Goal: Navigation & Orientation: Find specific page/section

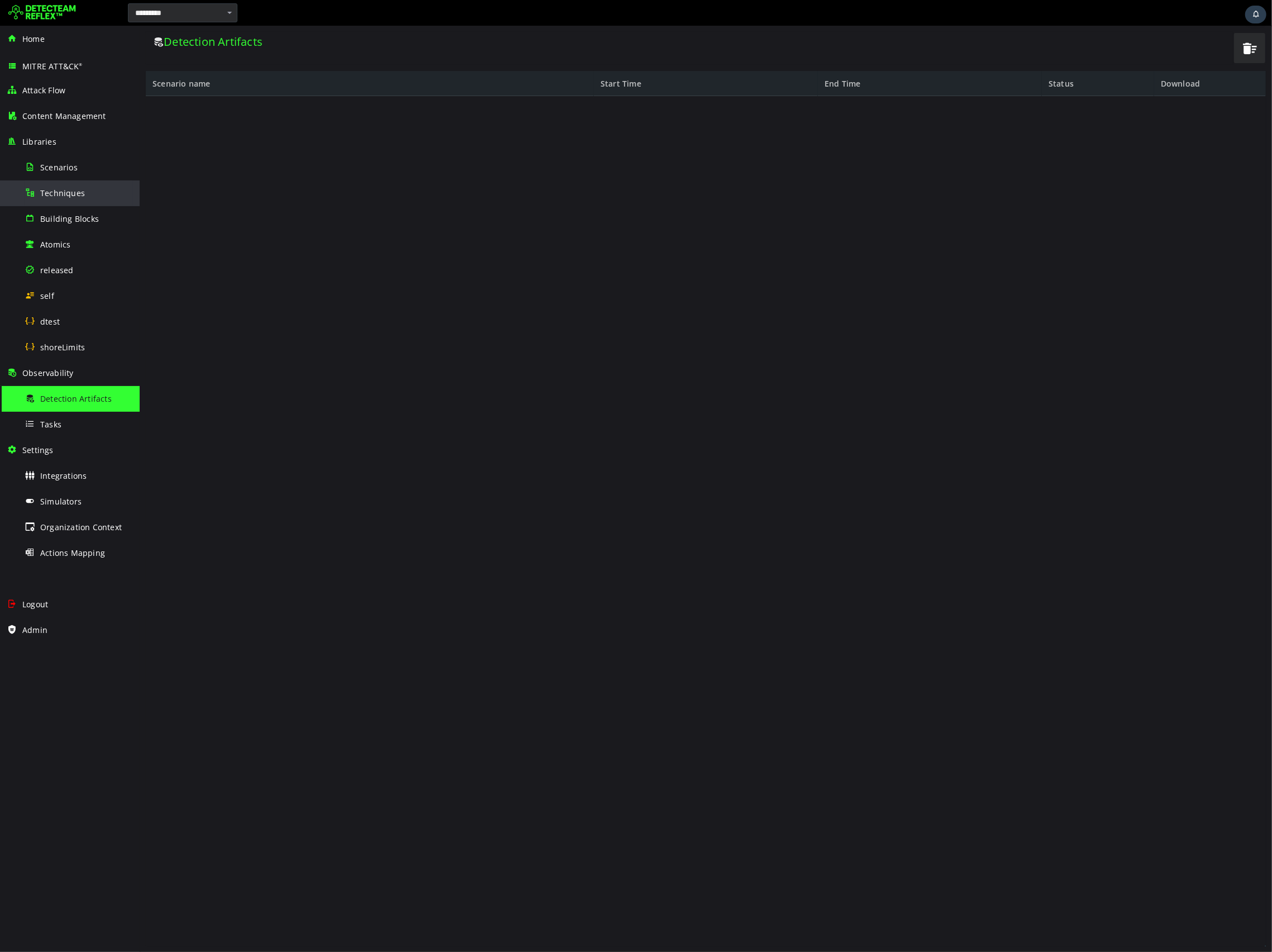
click at [58, 199] on div "Techniques" at bounding box center [79, 193] width 109 height 25
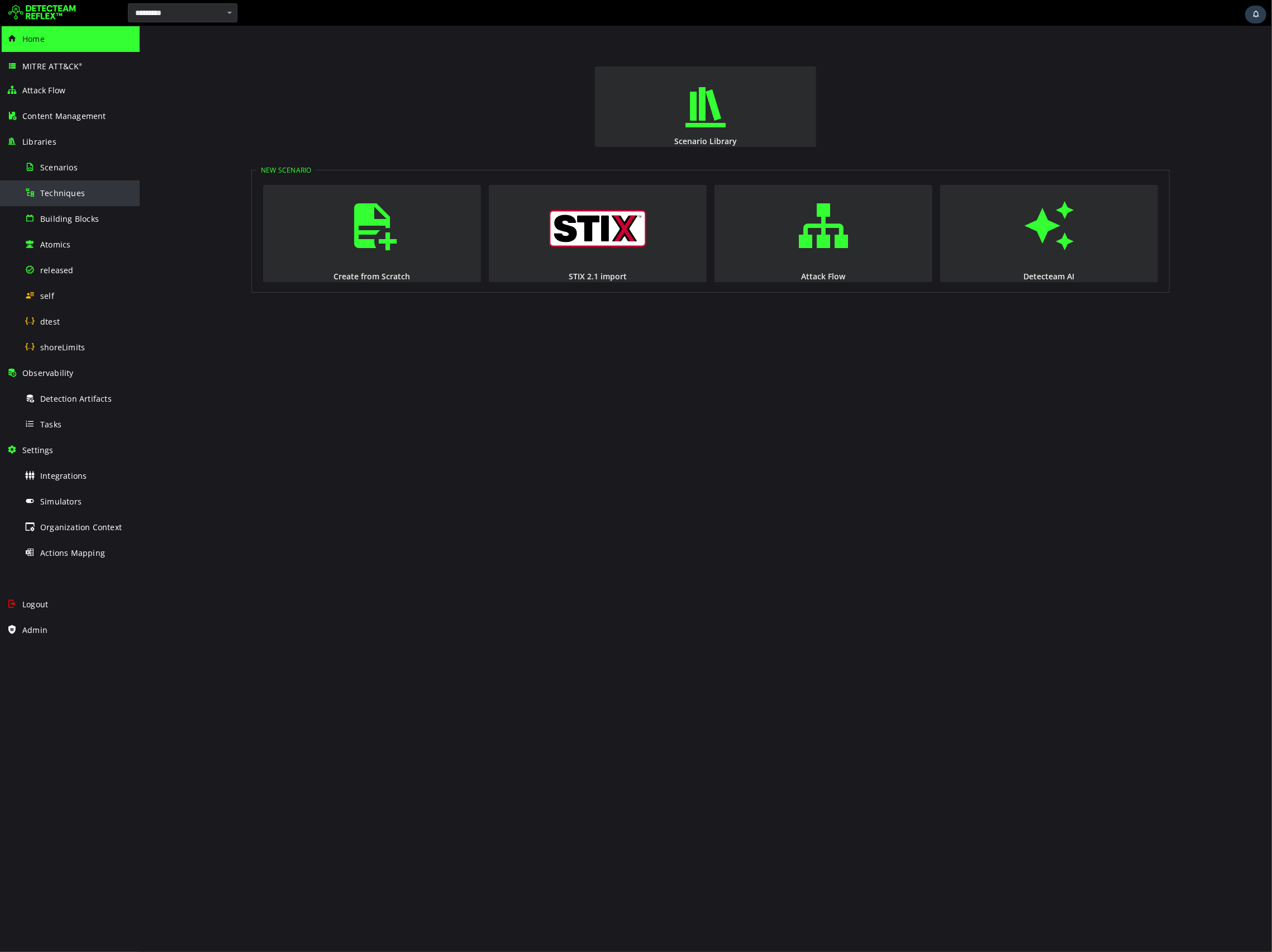
click at [71, 190] on span "Techniques" at bounding box center [63, 193] width 45 height 11
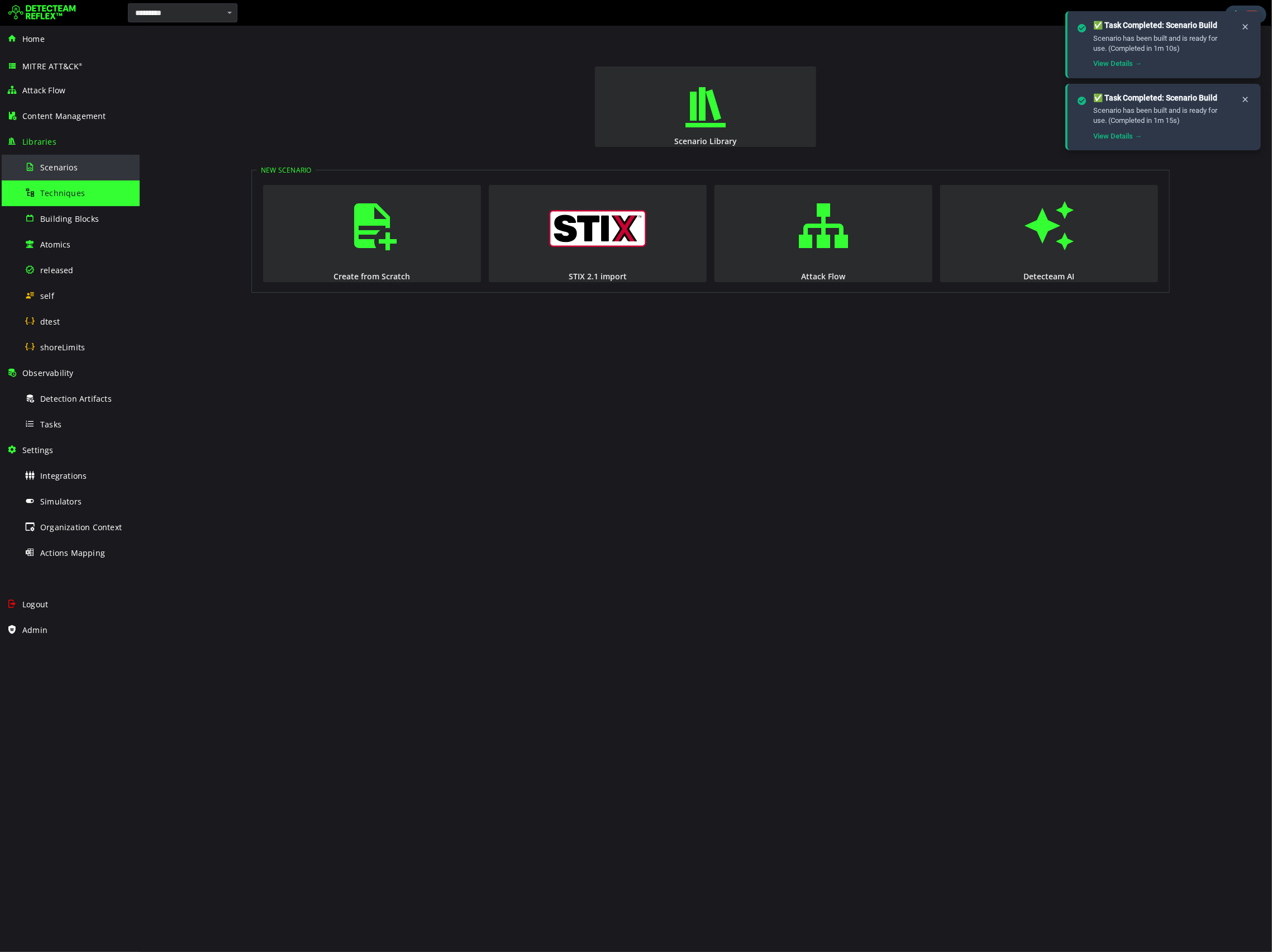
click at [58, 170] on span "Scenarios" at bounding box center [58, 167] width 38 height 11
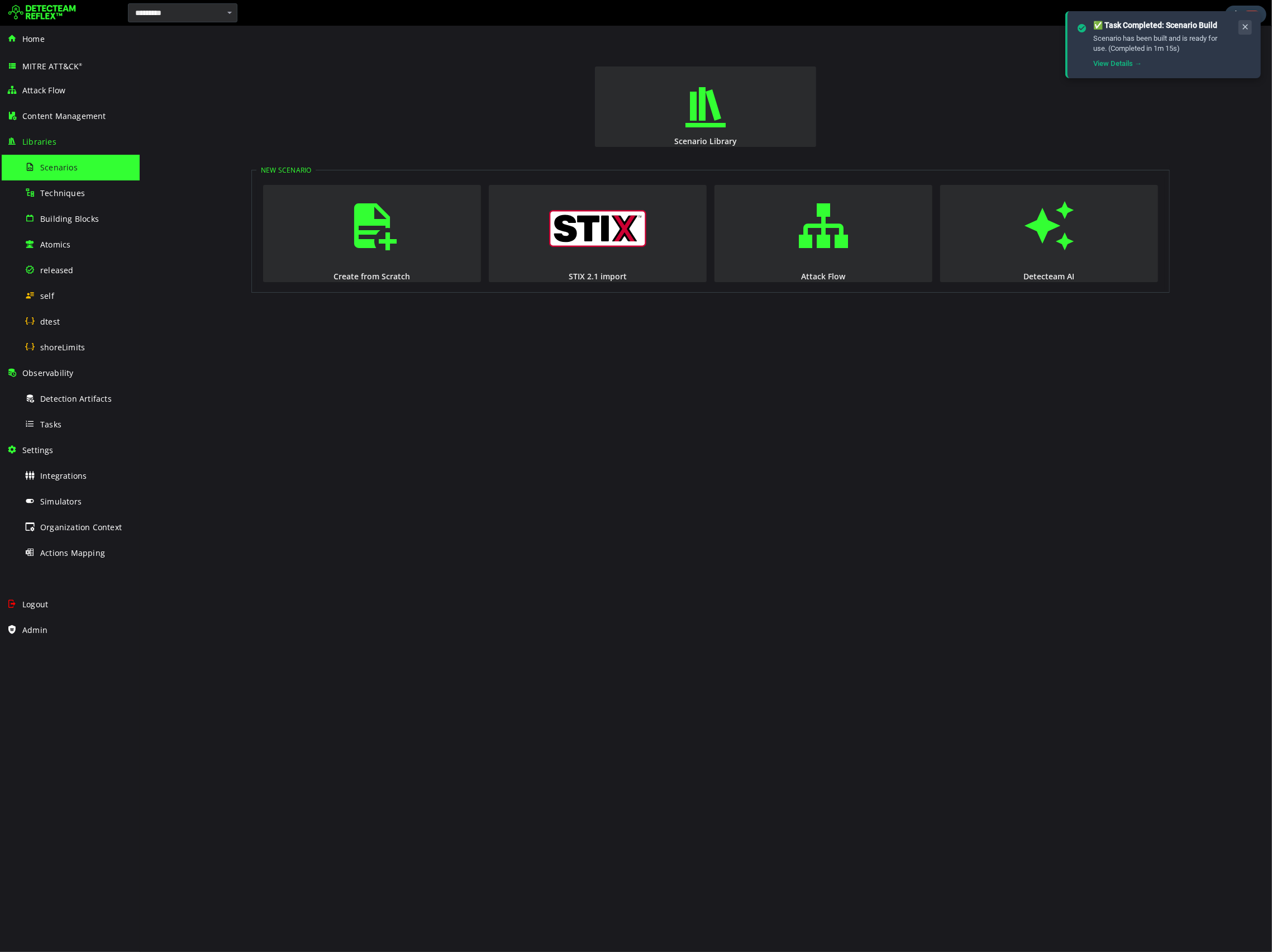
click at [1239, 29] on button at bounding box center [1245, 27] width 13 height 14
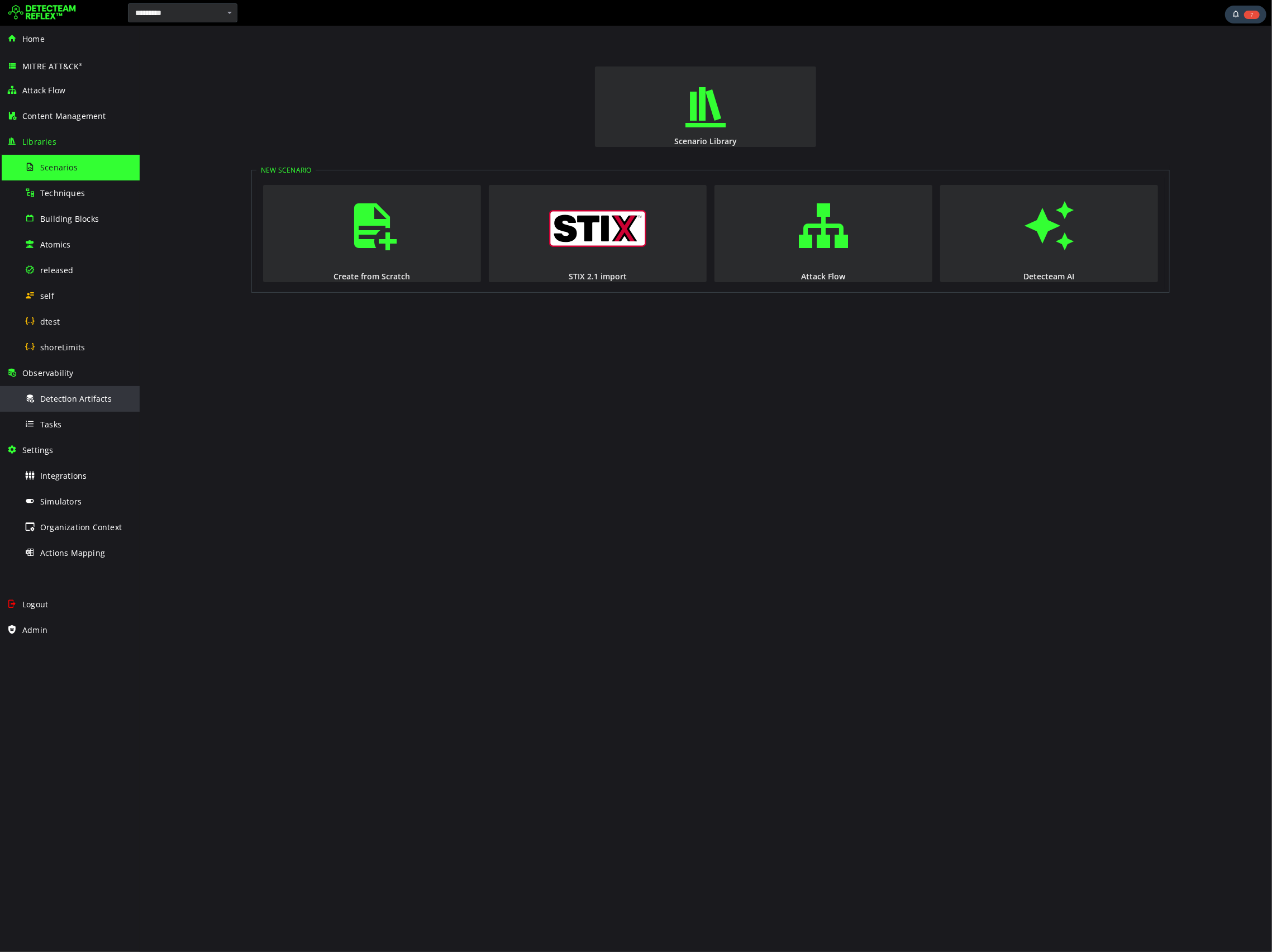
click at [46, 401] on span "Detection Artifacts" at bounding box center [76, 398] width 72 height 11
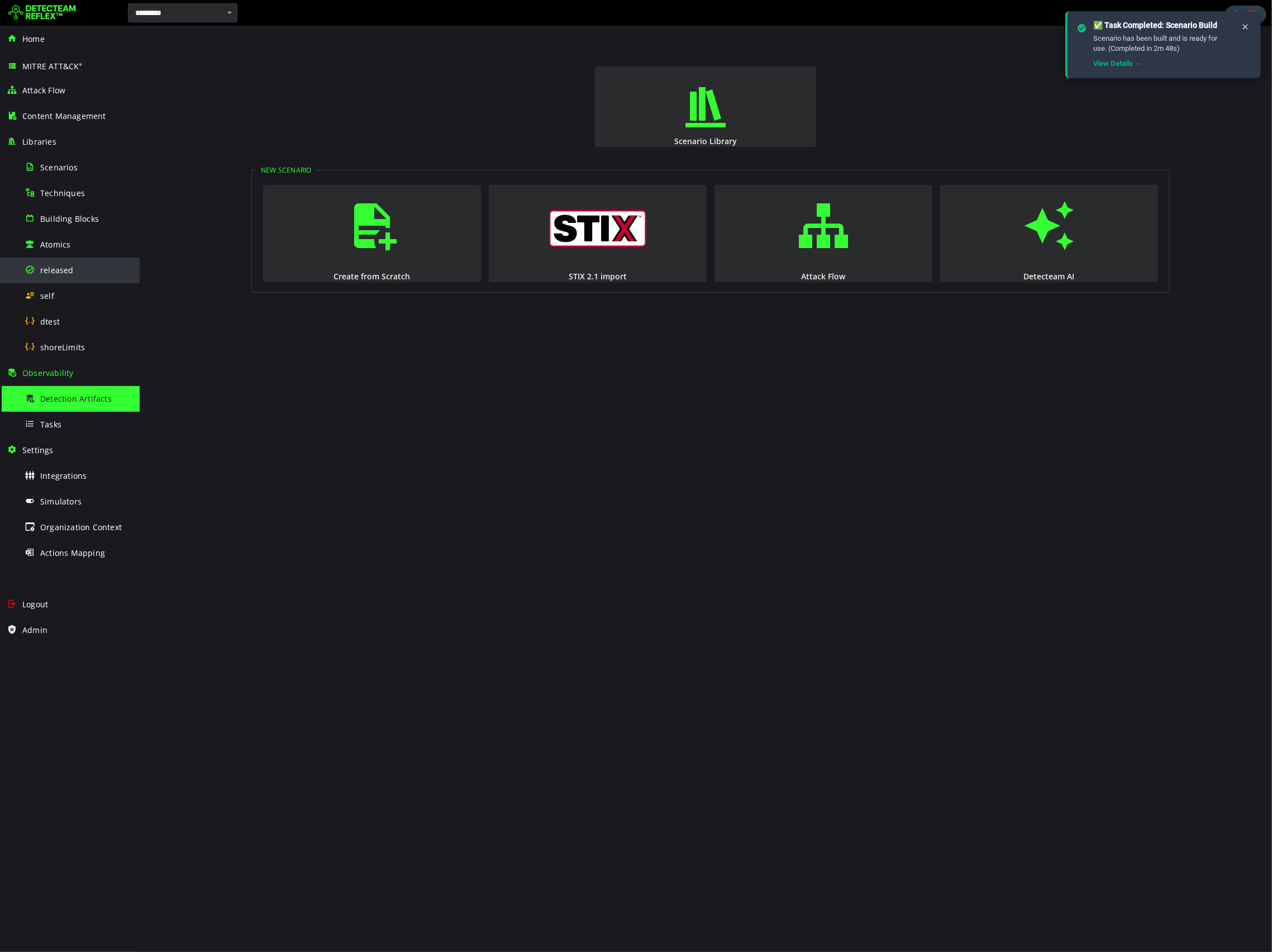
click at [63, 259] on div "released" at bounding box center [79, 270] width 109 height 25
click at [1239, 30] on button at bounding box center [1245, 27] width 13 height 14
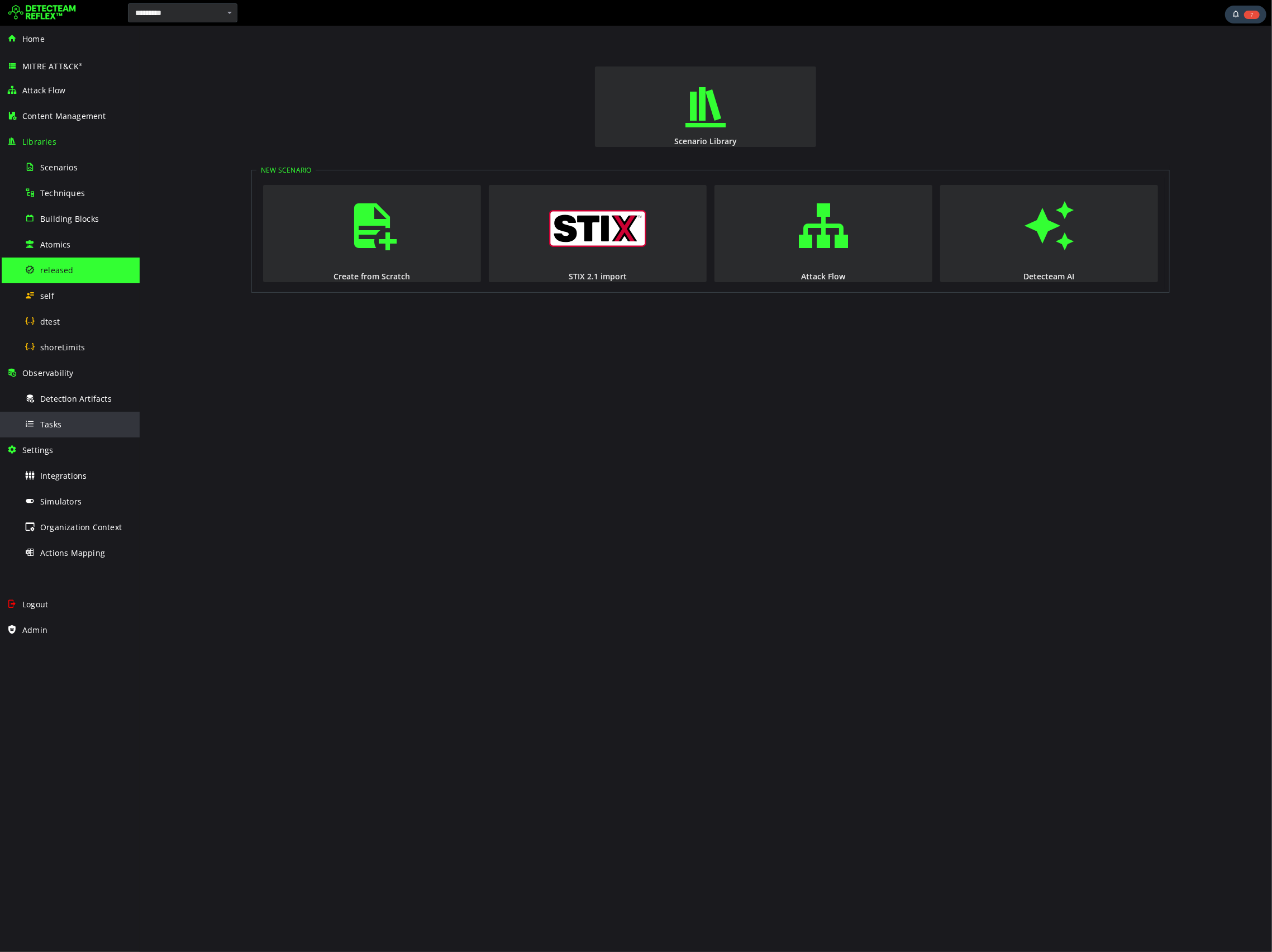
click at [47, 421] on span "Tasks" at bounding box center [50, 424] width 21 height 11
click at [79, 396] on span "Detection Artifacts" at bounding box center [76, 398] width 72 height 11
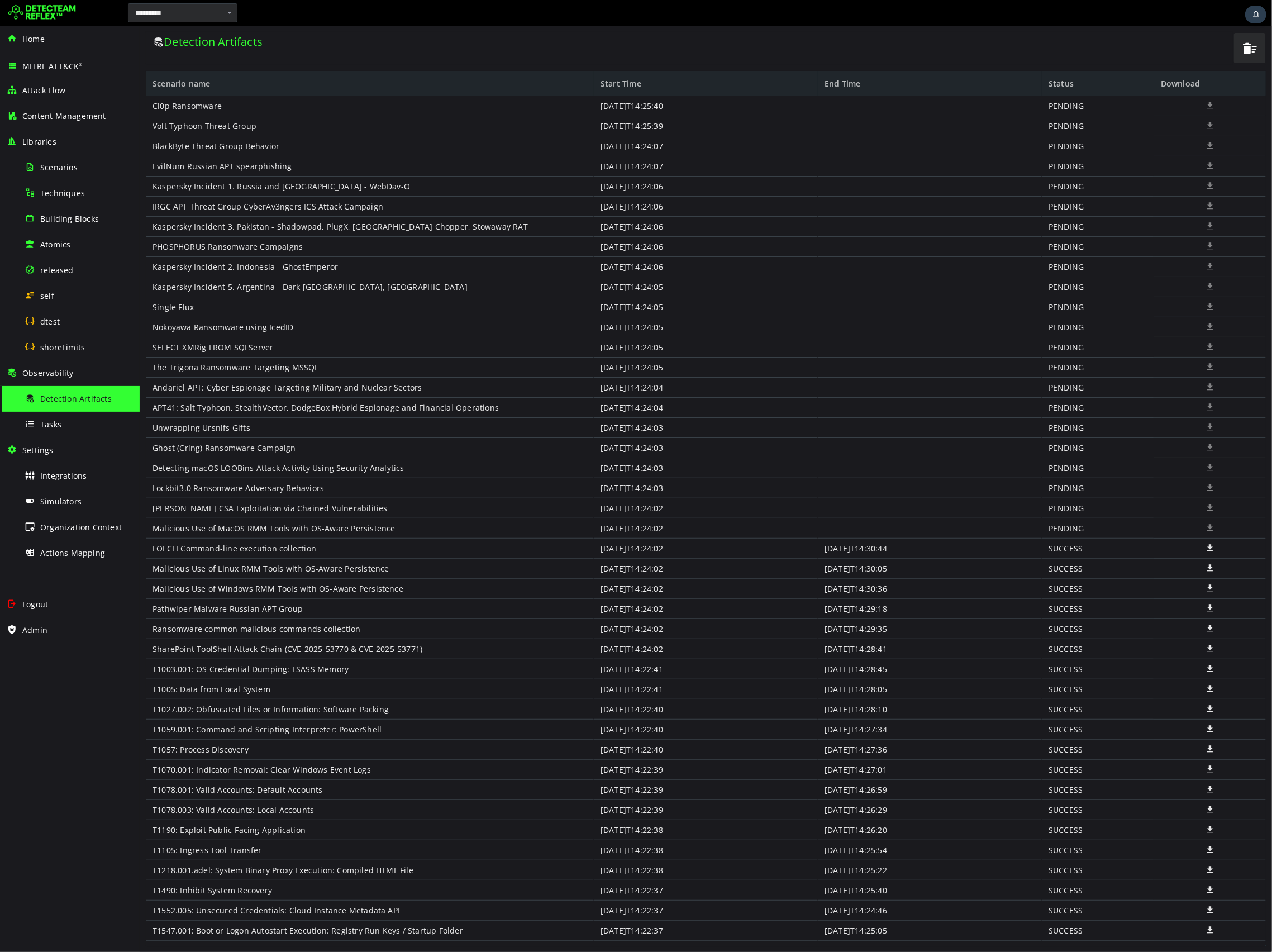
click at [519, 46] on div "Detection Artifacts" at bounding box center [689, 42] width 1074 height 15
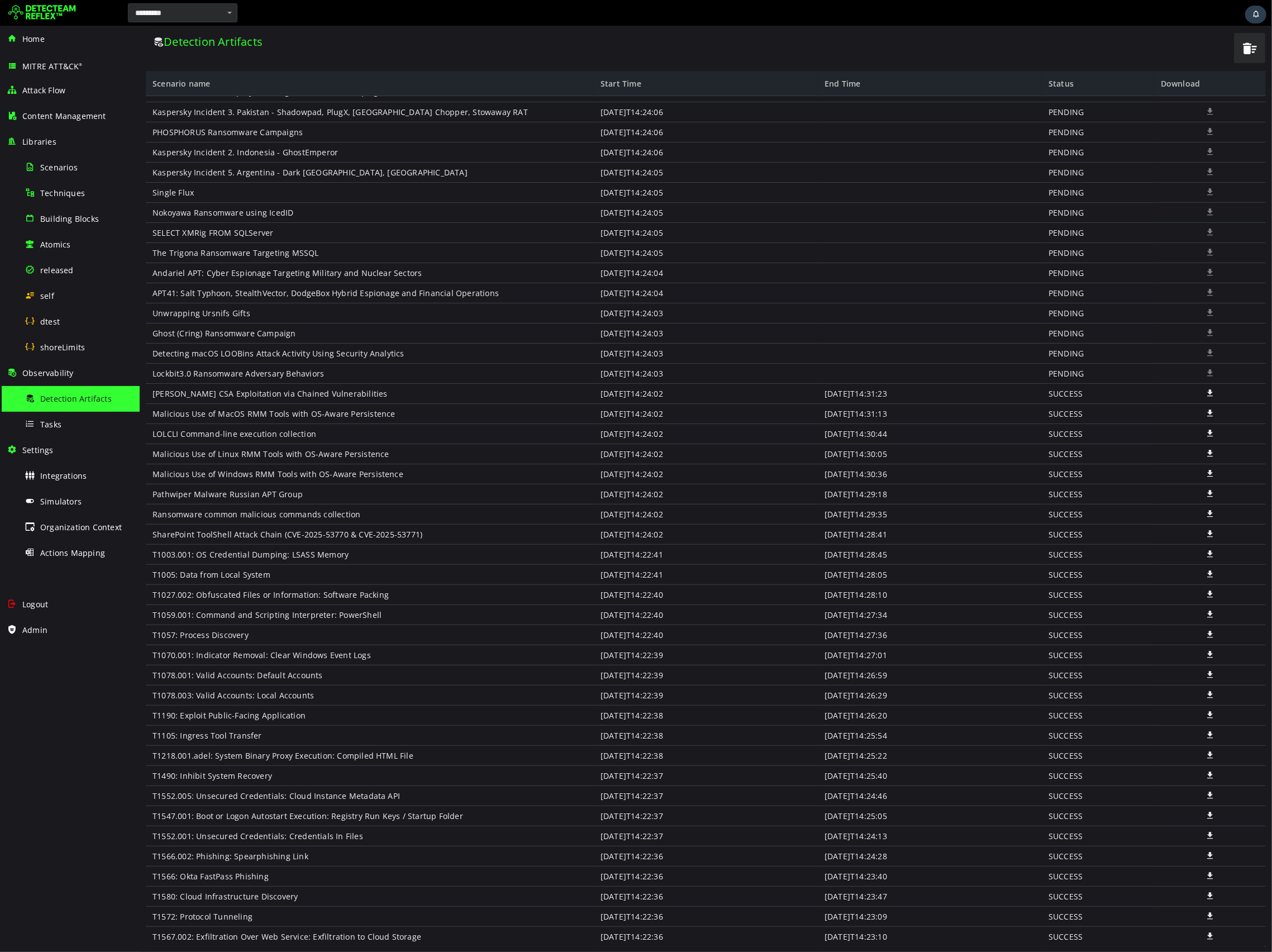
scroll to position [114, 0]
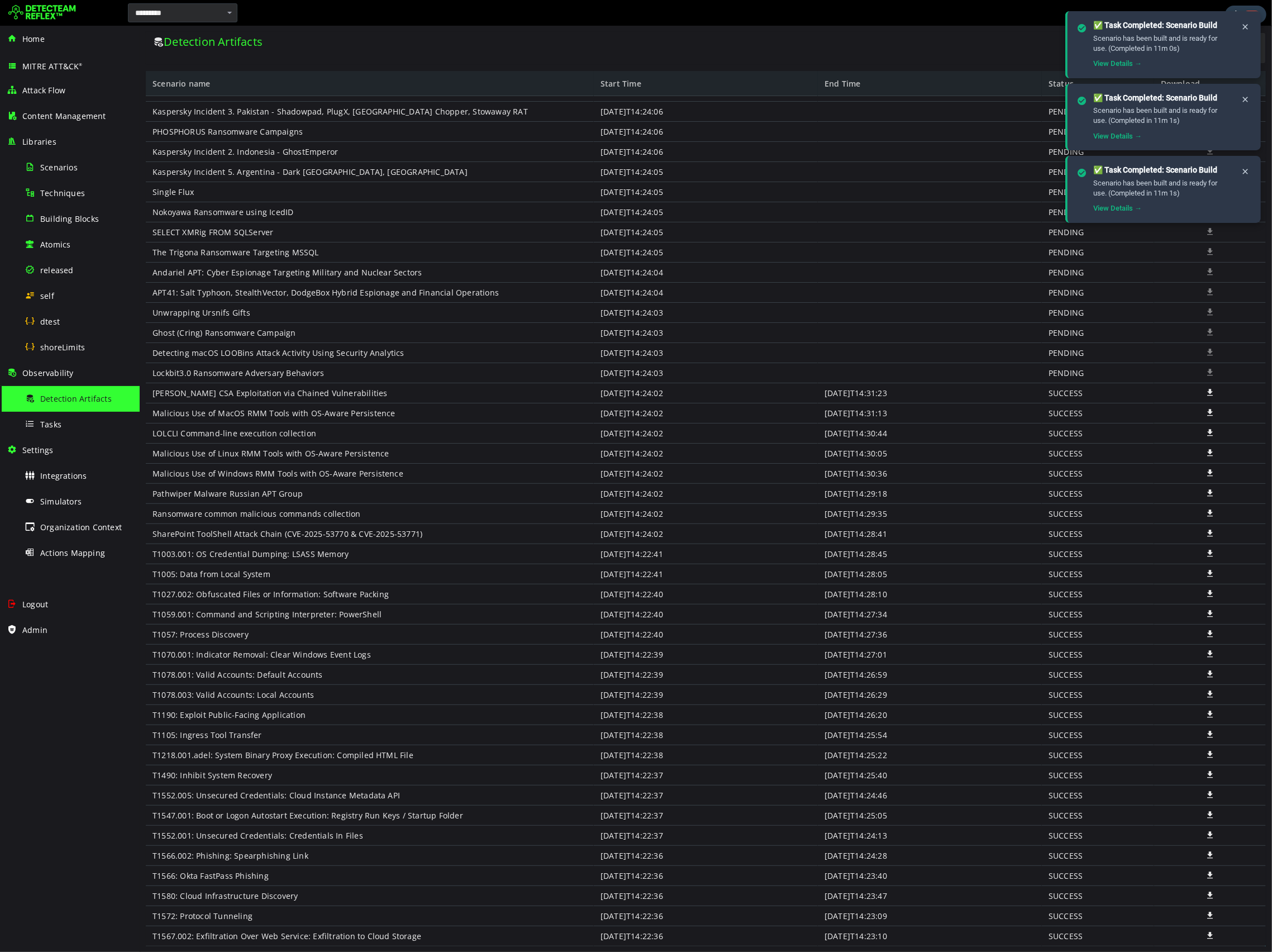
click at [859, 33] on div "Detection Artifacts" at bounding box center [689, 48] width 1087 height 33
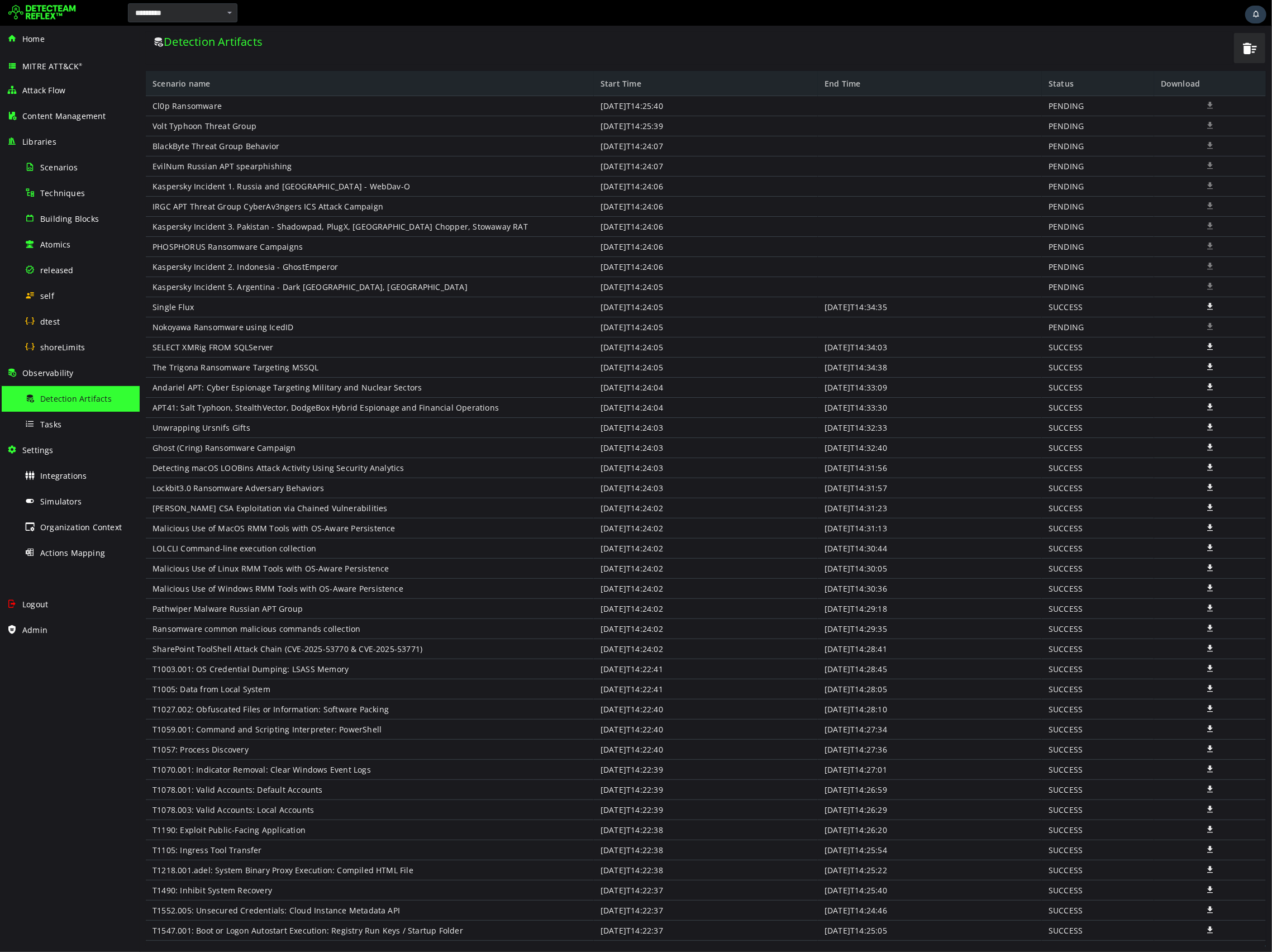
scroll to position [114, 0]
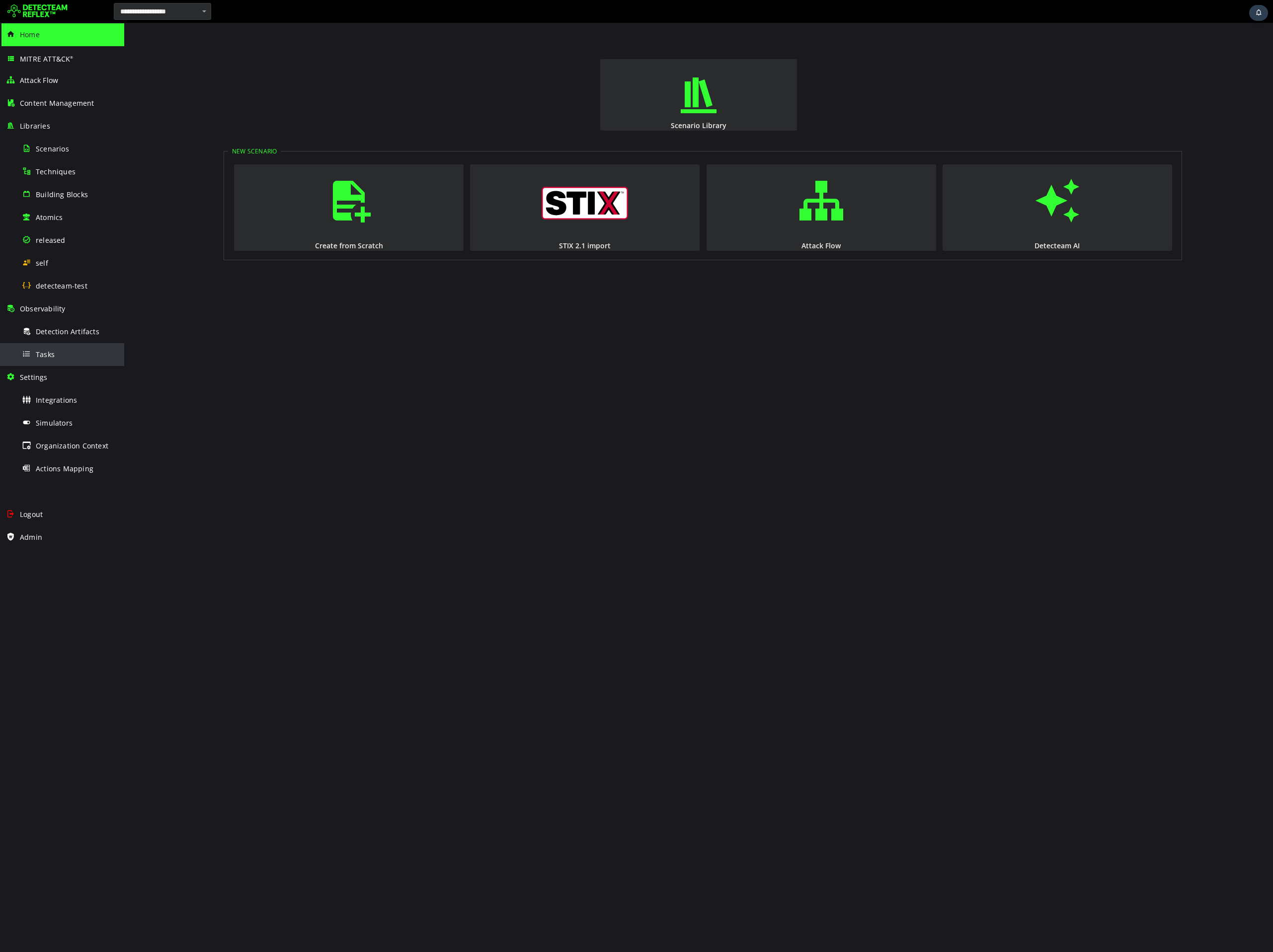
click at [32, 354] on div "Tasks" at bounding box center [70, 354] width 97 height 22
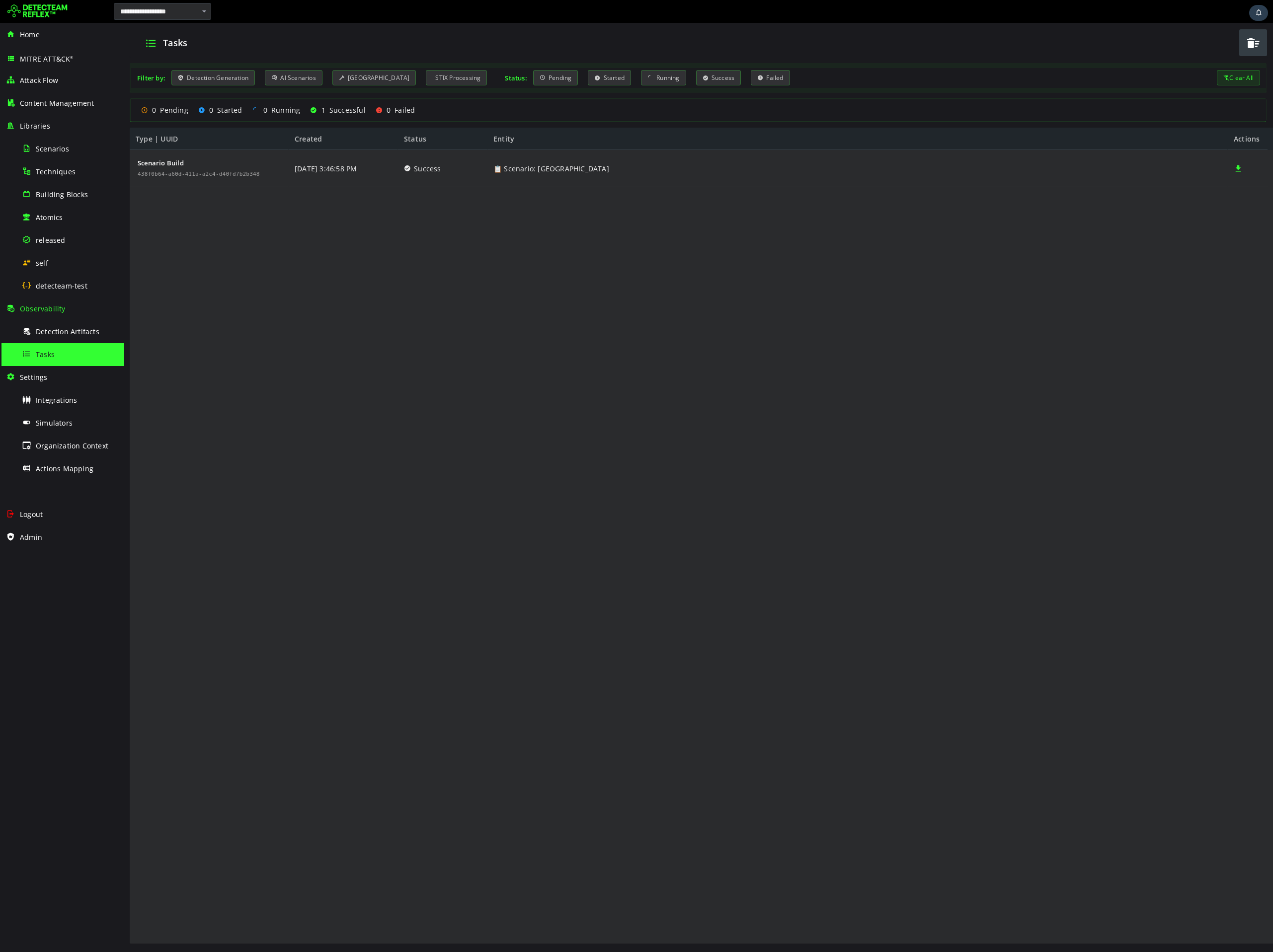
click at [1255, 45] on span "button" at bounding box center [1253, 42] width 15 height 20
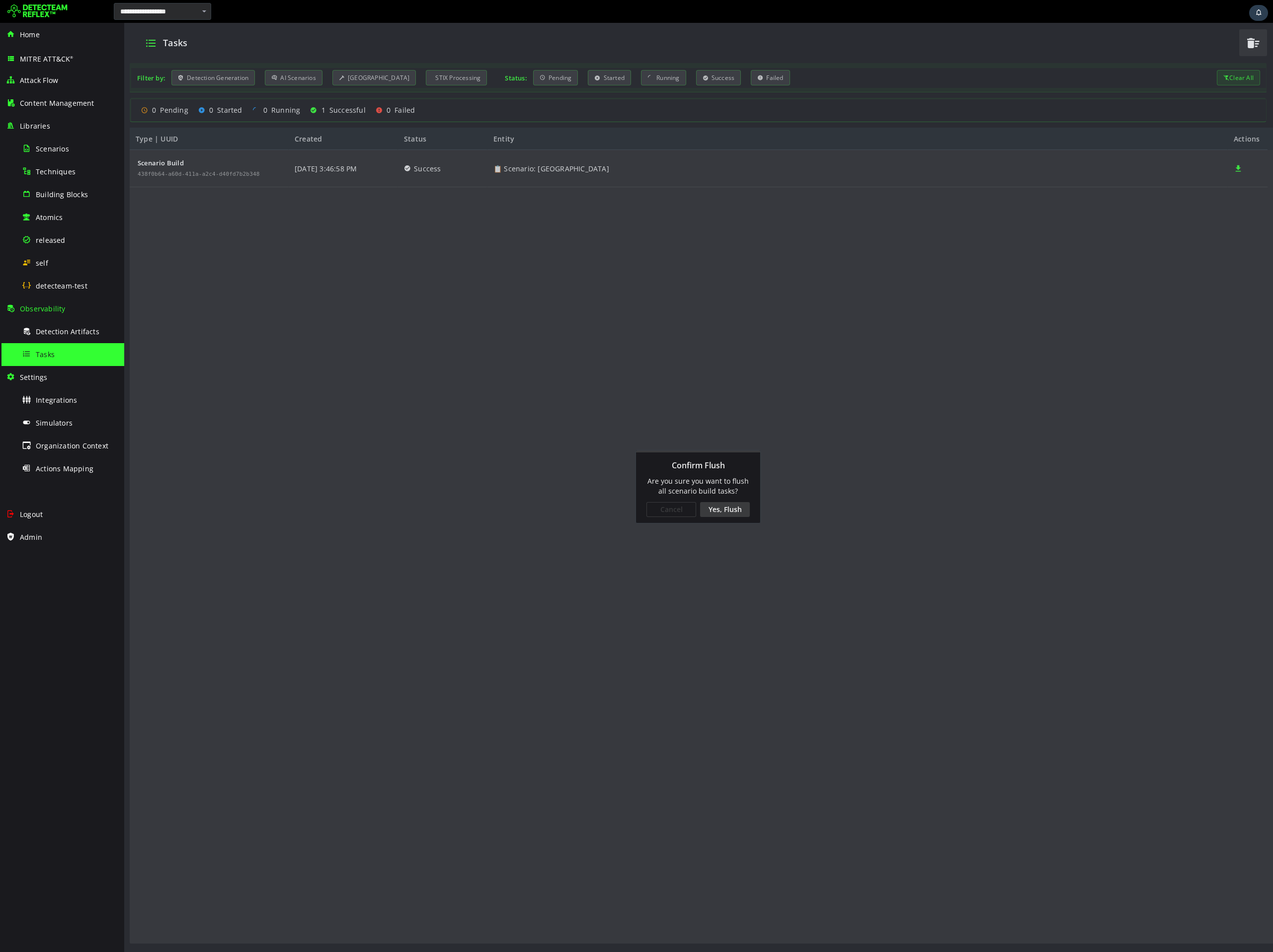
click at [727, 511] on div "Yes, Flush" at bounding box center [725, 509] width 50 height 15
